Goal: Information Seeking & Learning: Learn about a topic

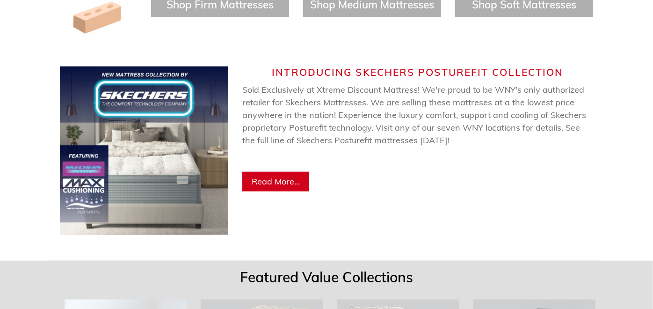
scroll to position [468, 0]
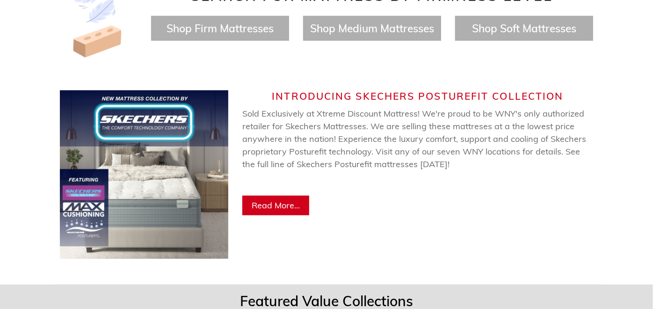
click at [278, 200] on span "Read More..." at bounding box center [276, 205] width 48 height 11
